Goal: Task Accomplishment & Management: Complete application form

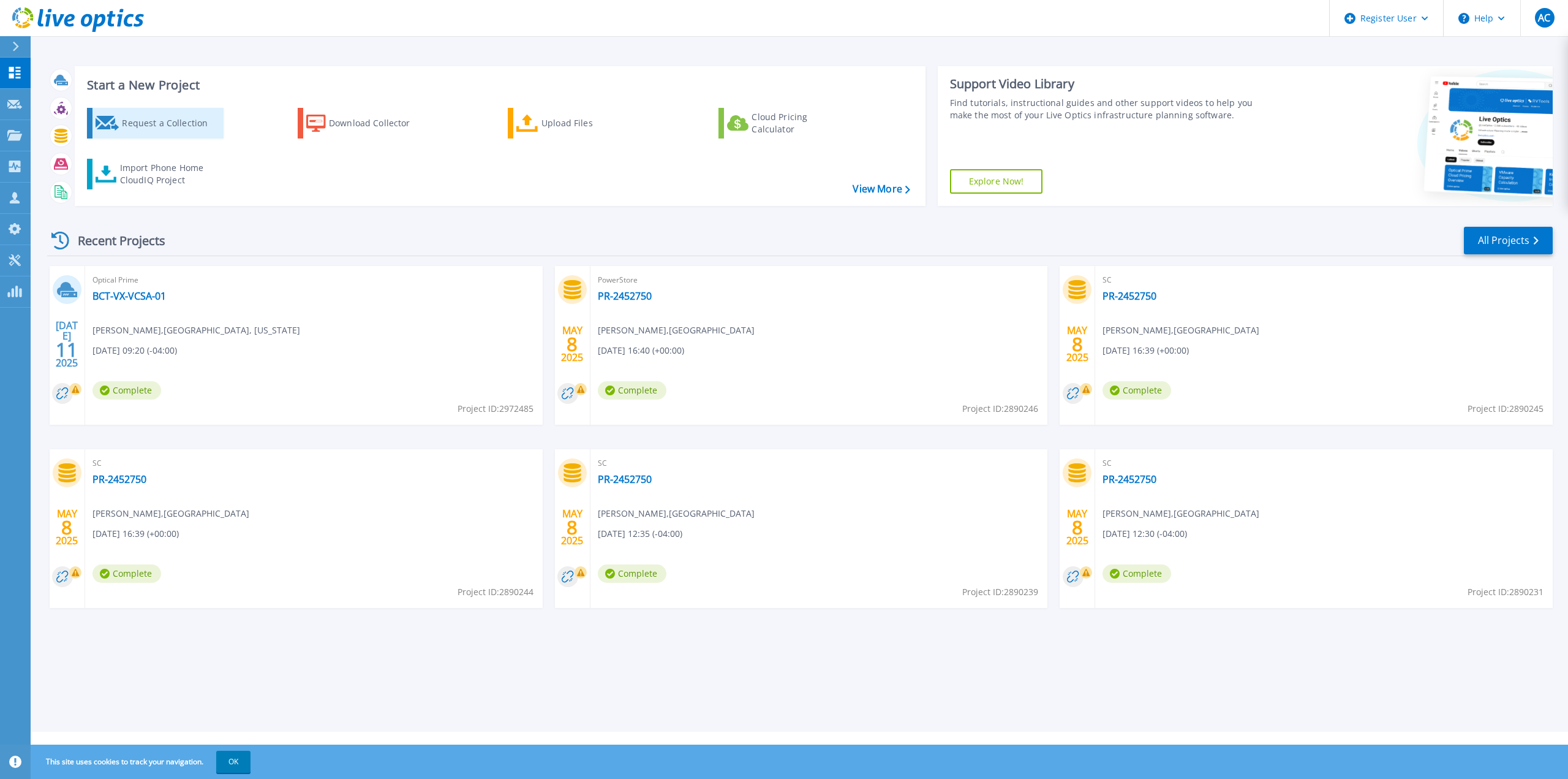
click at [171, 120] on div "Request a Collection" at bounding box center [170, 123] width 98 height 24
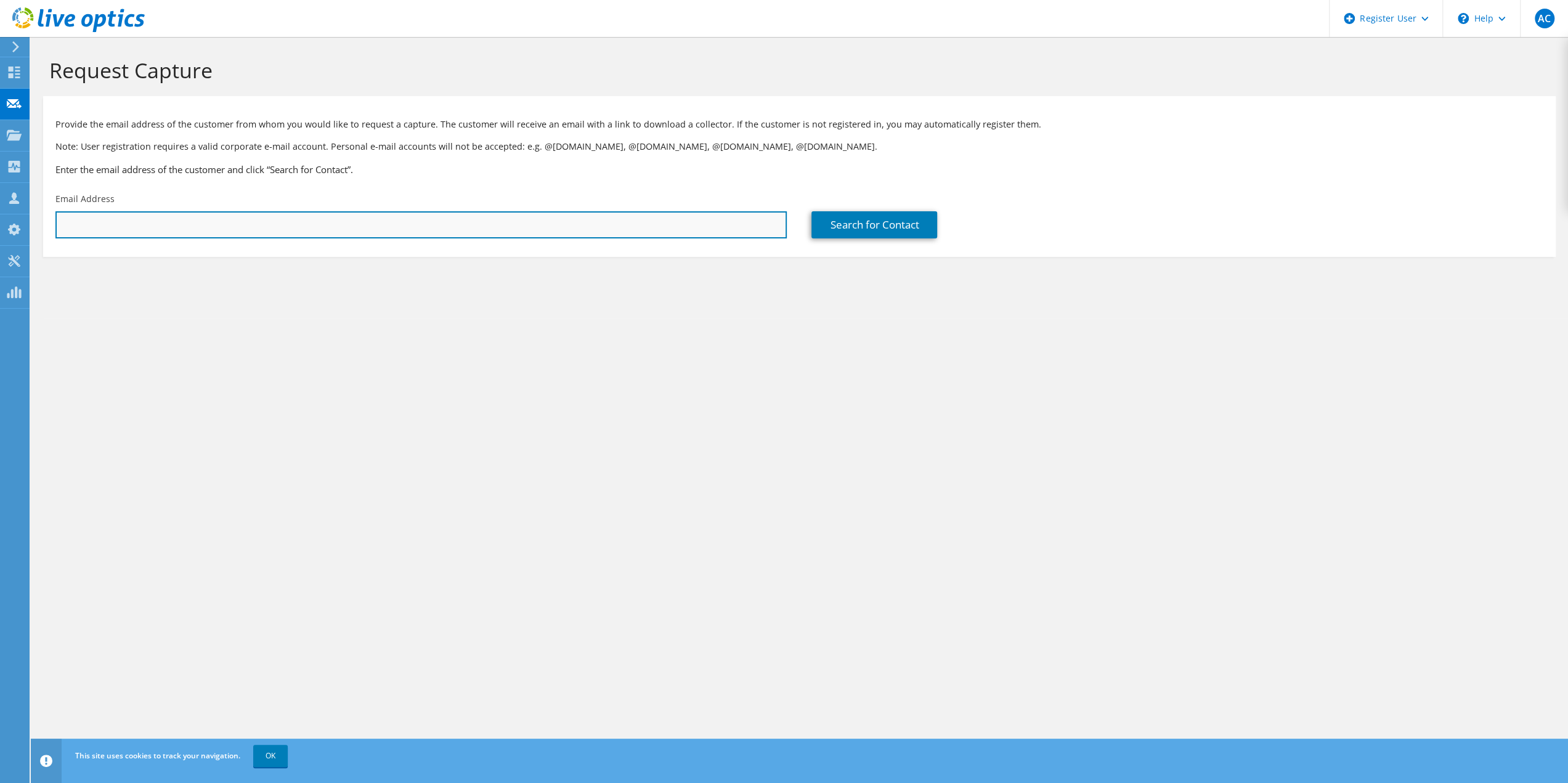
click at [504, 215] on input "text" at bounding box center [421, 225] width 731 height 27
paste input "sgrinste@sfwmd.gov>"
click at [500, 221] on input "sgrinste@sfwmd.gov>" at bounding box center [421, 225] width 731 height 27
type input "sgrinste@sfwmd.gov"
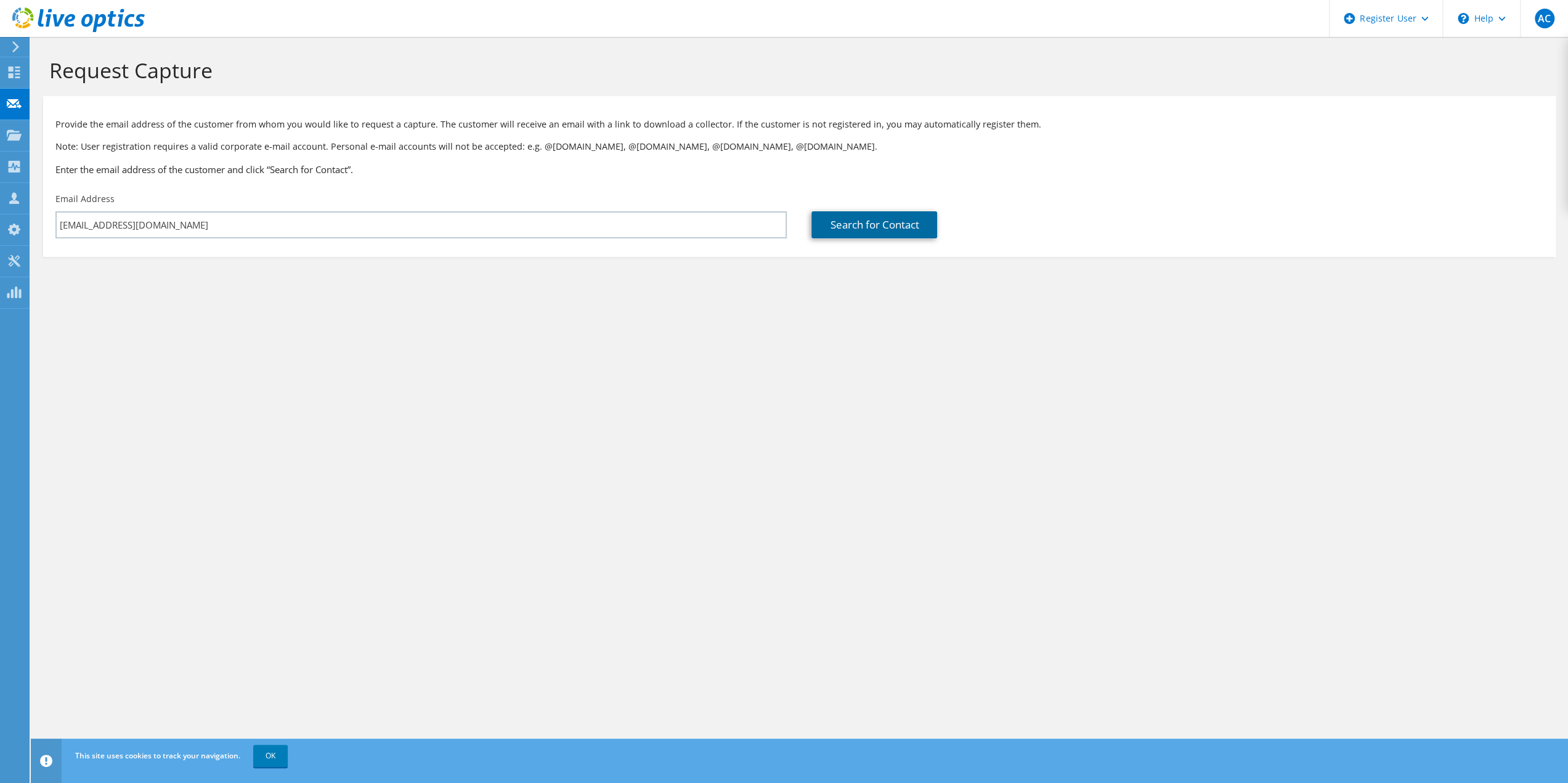
drag, startPoint x: 874, startPoint y: 228, endPoint x: 844, endPoint y: 240, distance: 32.3
click at [874, 229] on link "Search for Contact" at bounding box center [874, 225] width 126 height 27
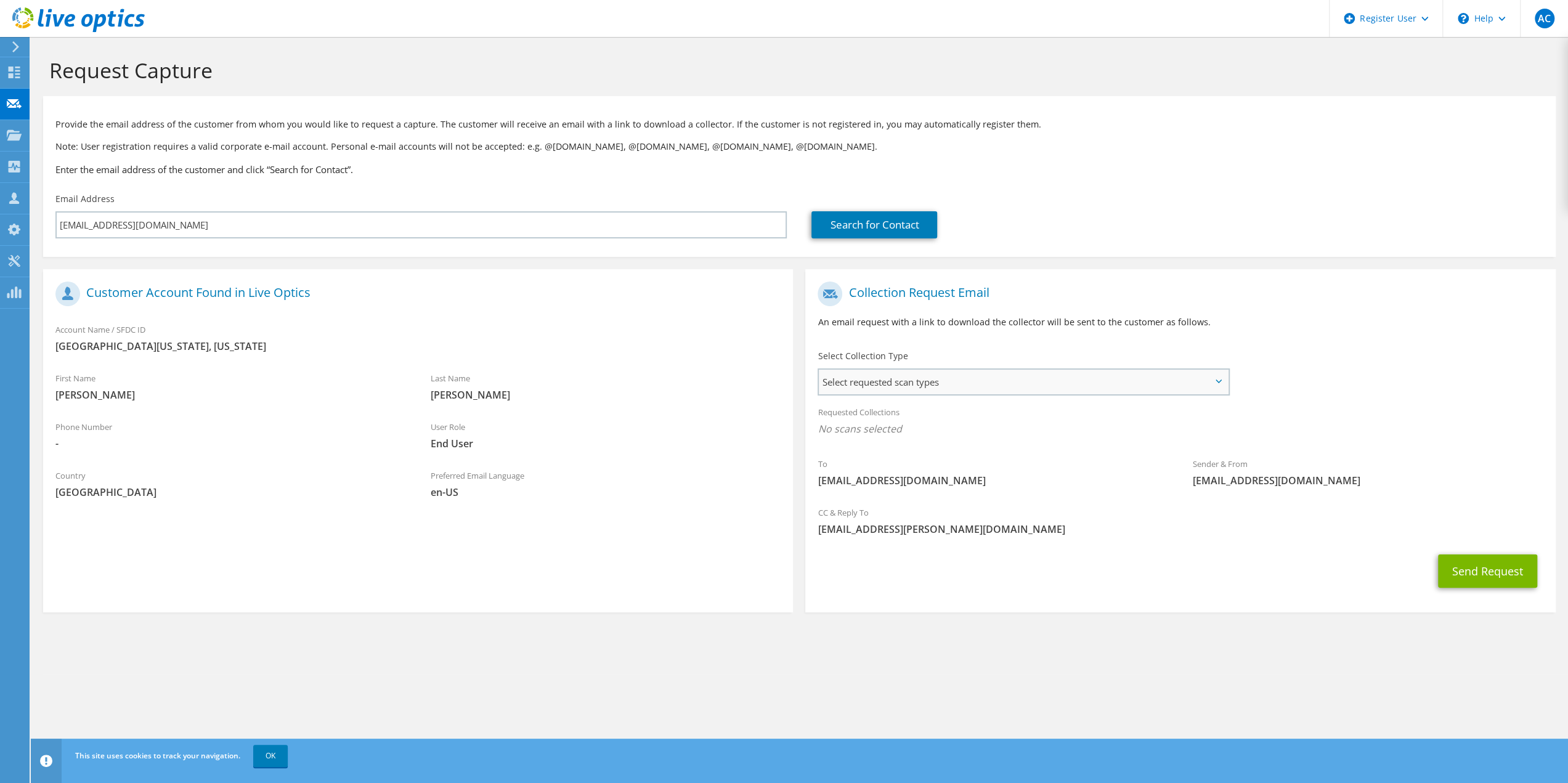
click at [984, 380] on span "Select requested scan types" at bounding box center [1023, 381] width 409 height 24
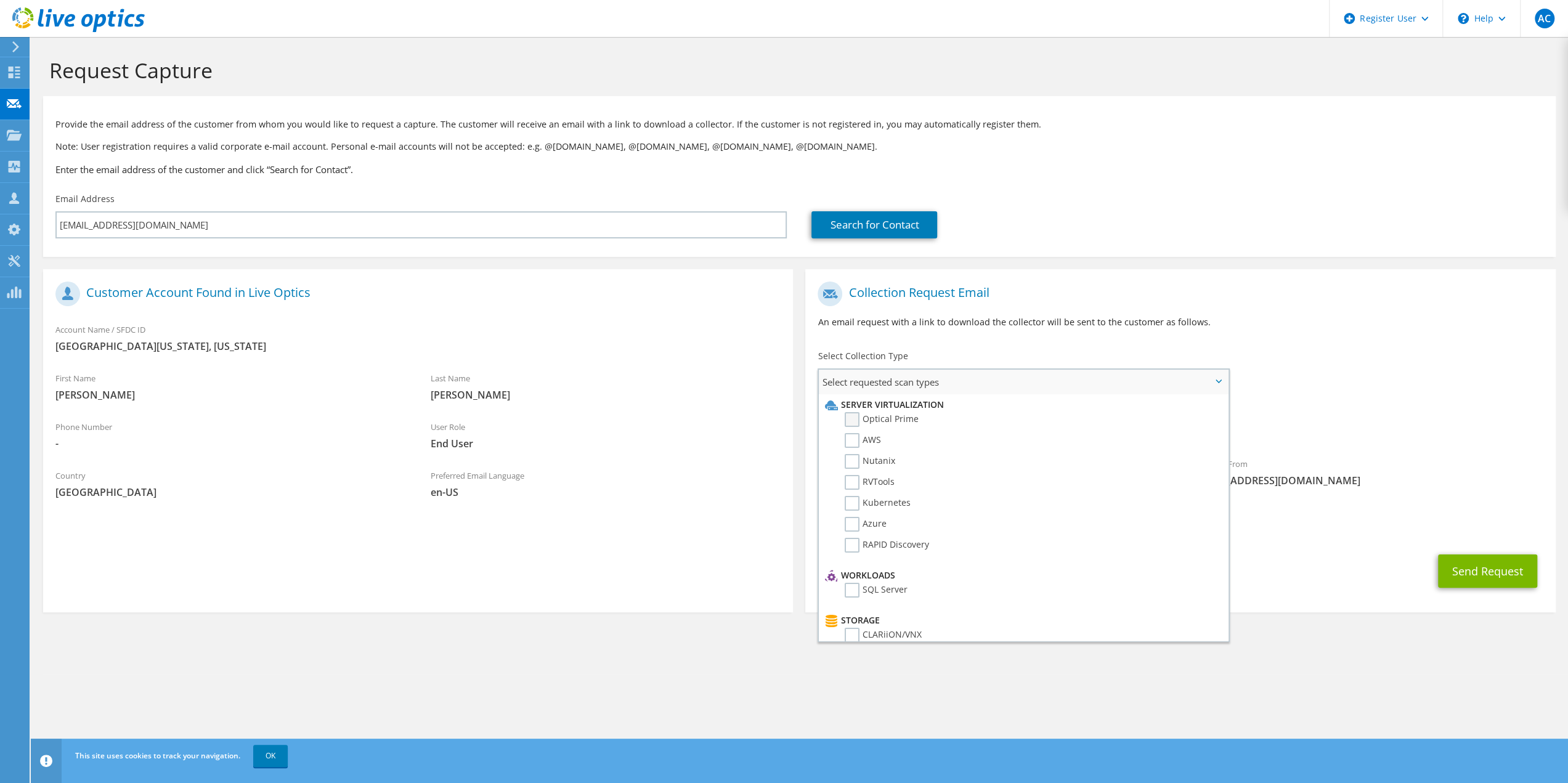
click at [889, 422] on label "Optical Prime" at bounding box center [882, 419] width 74 height 15
click at [0, 0] on input "Optical Prime" at bounding box center [0, 0] width 0 height 0
click at [1381, 388] on div "To sgrinste@sfwmd.gov Sender & From liveoptics@liveoptics.com" at bounding box center [1180, 389] width 750 height 228
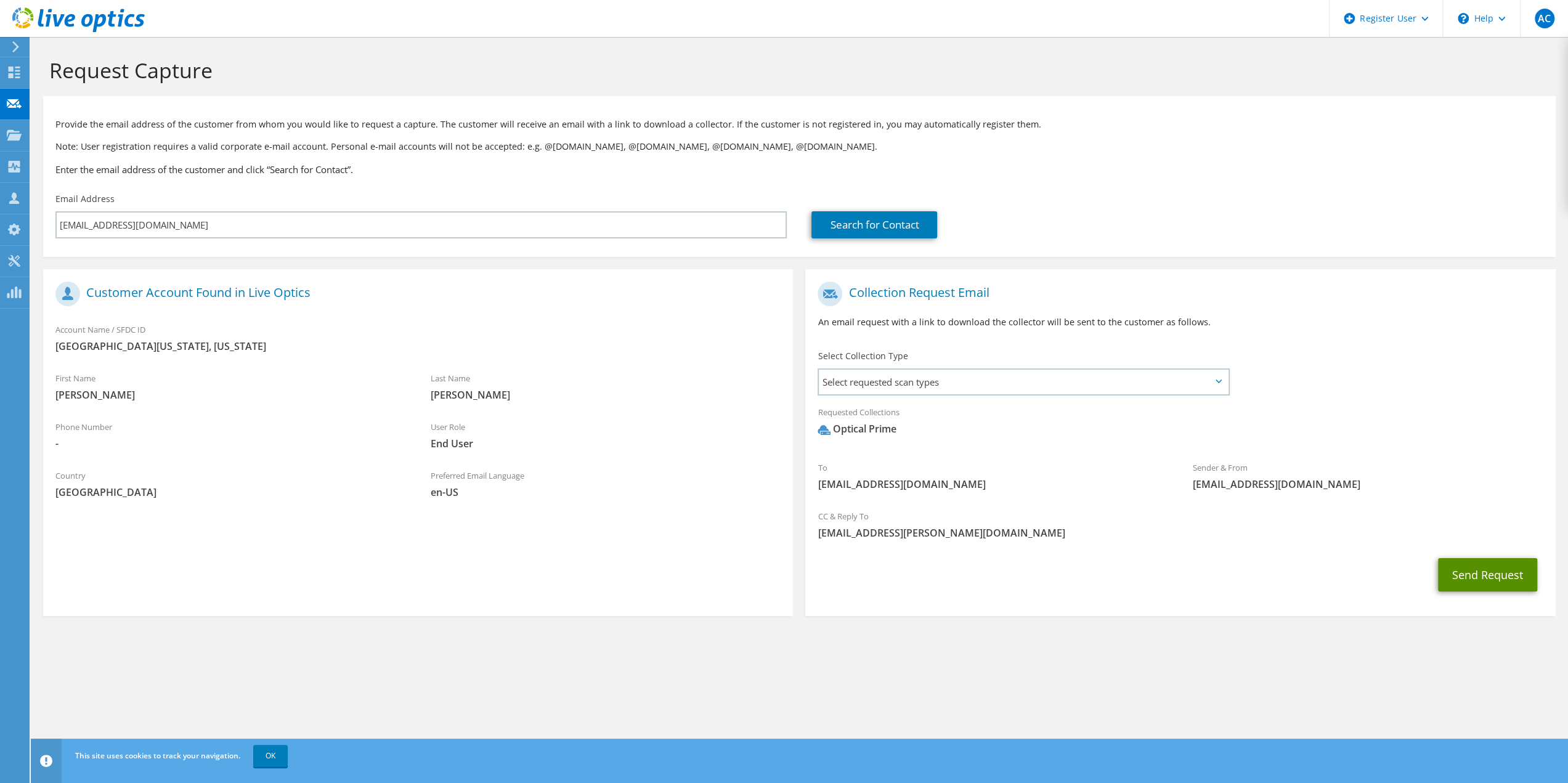
click at [1511, 579] on button "Send Request" at bounding box center [1488, 575] width 99 height 33
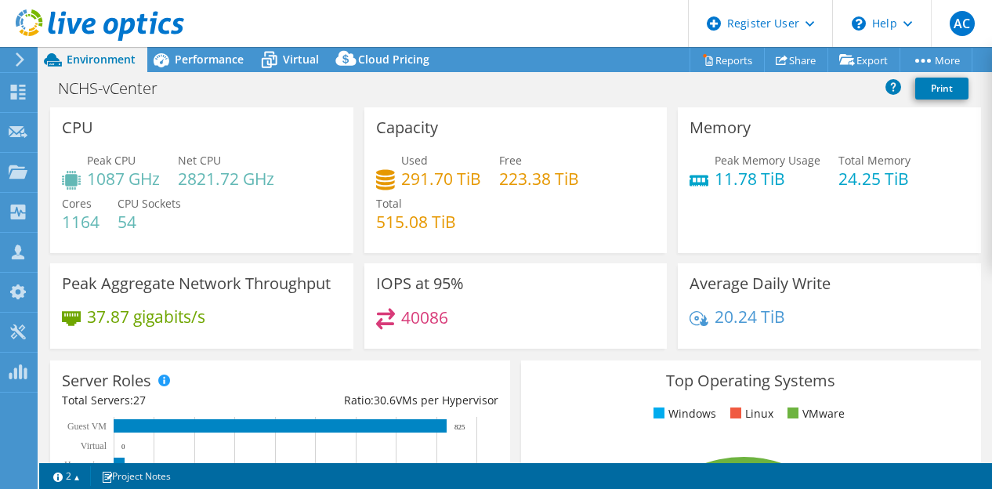
select select "USD"
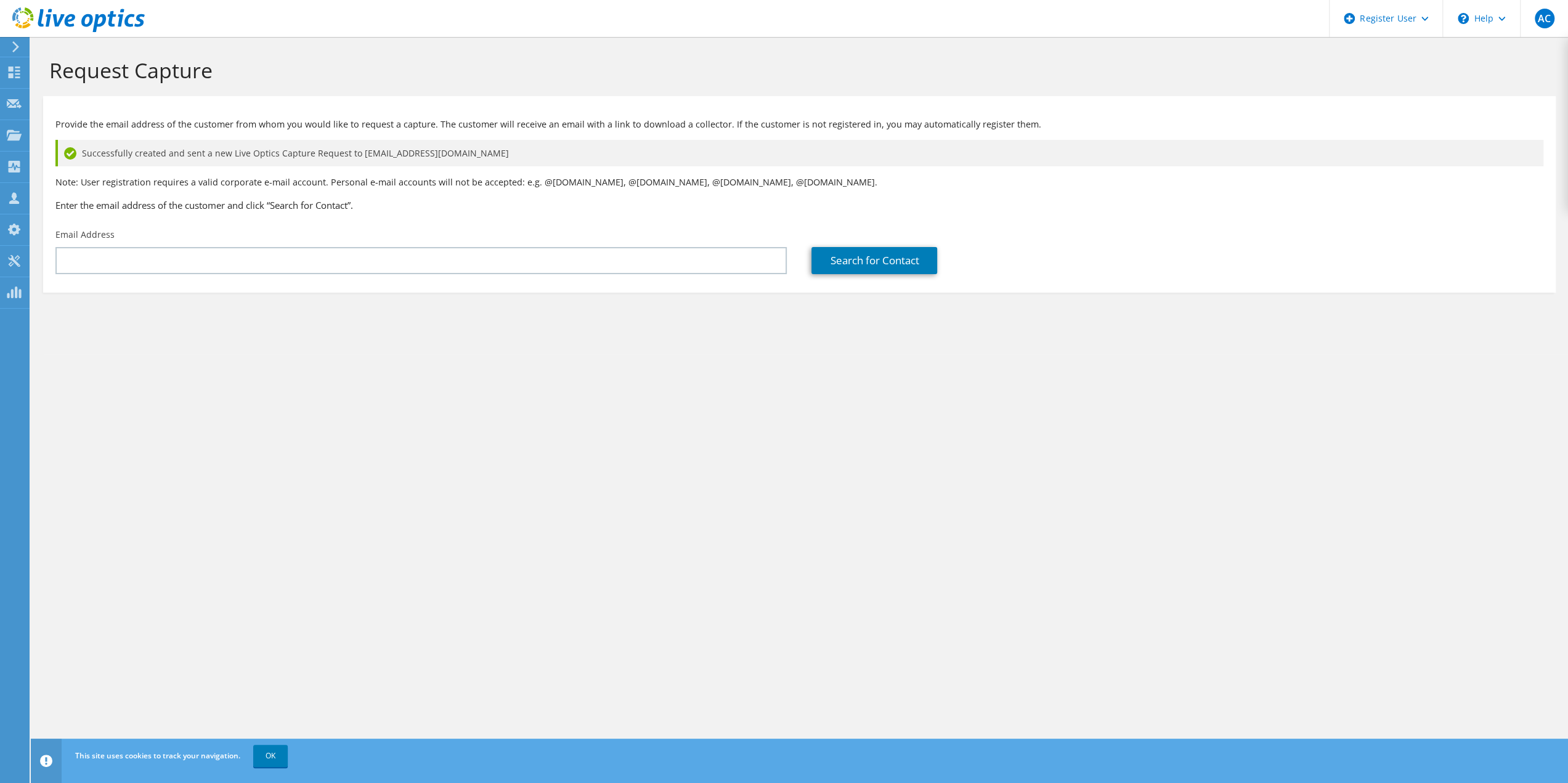
click at [990, 355] on section "Request Capture Provide the email address of the customer from whom you would l…" at bounding box center [799, 196] width 1537 height 318
